Goal: Obtain resource: Download file/media

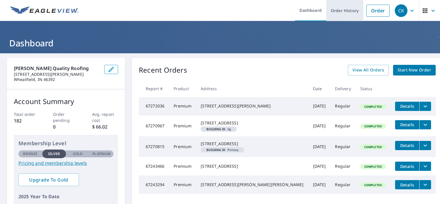
click at [342, 10] on link "Order History" at bounding box center [344, 10] width 37 height 21
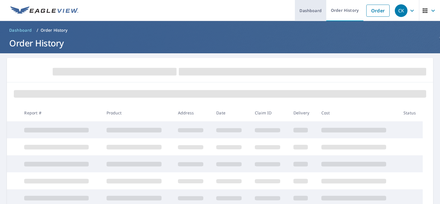
click at [309, 15] on link "Dashboard" at bounding box center [310, 10] width 31 height 21
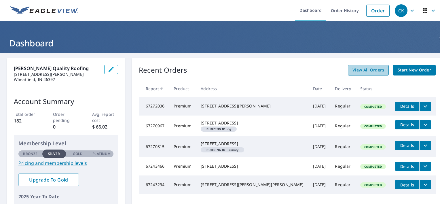
click at [360, 68] on span "View All Orders" at bounding box center [369, 70] width 32 height 7
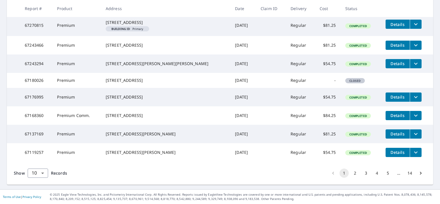
scroll to position [185, 0]
click at [44, 174] on body "CK CK Dashboard Order History Order CK Dashboard / Order History Order History …" at bounding box center [220, 102] width 440 height 204
click at [36, 192] on li "100" at bounding box center [37, 192] width 20 height 10
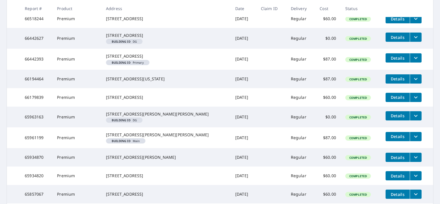
scroll to position [645, 0]
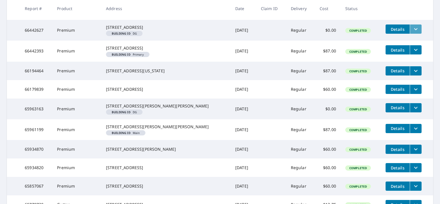
click at [412, 33] on icon "filesDropdownBtn-66442627" at bounding box center [415, 29] width 7 height 7
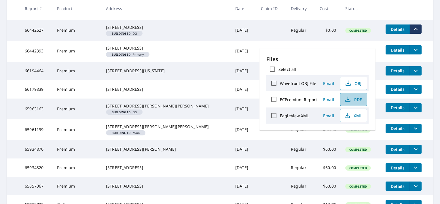
click at [357, 98] on span "PDF" at bounding box center [353, 99] width 18 height 7
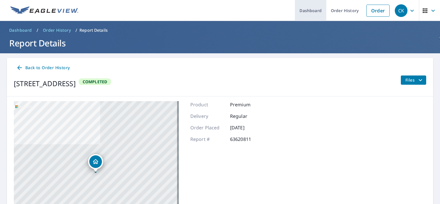
click at [309, 10] on link "Dashboard" at bounding box center [310, 10] width 31 height 21
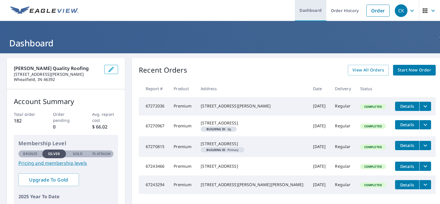
click at [309, 16] on link "Dashboard" at bounding box center [310, 10] width 31 height 21
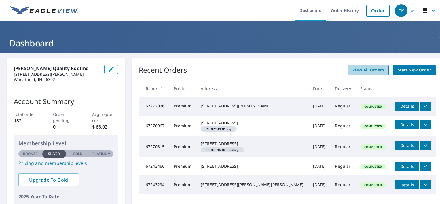
click at [357, 71] on span "View All Orders" at bounding box center [369, 70] width 32 height 7
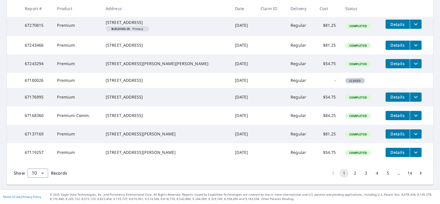
scroll to position [185, 0]
click at [44, 173] on body "CK CK Dashboard Order History Order CK Dashboard / Order History Order History …" at bounding box center [220, 102] width 440 height 204
click at [35, 191] on li "100" at bounding box center [37, 192] width 20 height 10
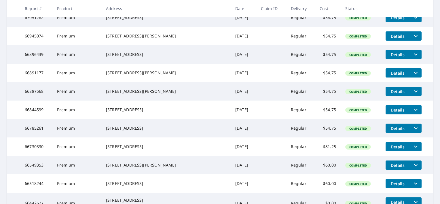
scroll to position [484, 0]
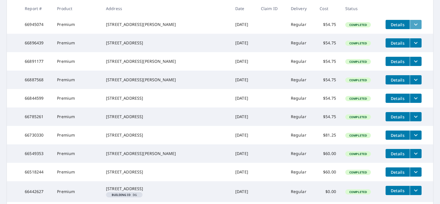
click at [412, 28] on icon "filesDropdownBtn-66945074" at bounding box center [415, 24] width 7 height 7
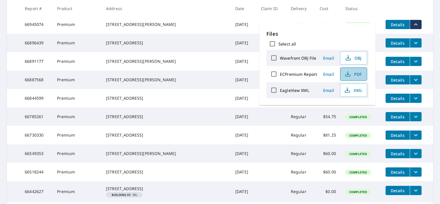
click at [355, 75] on span "PDF" at bounding box center [353, 74] width 18 height 7
